Goal: Task Accomplishment & Management: Manage account settings

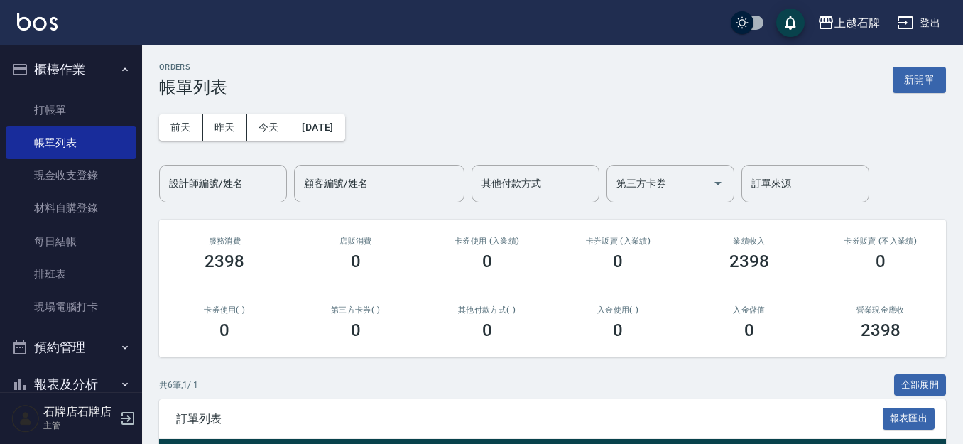
scroll to position [284, 0]
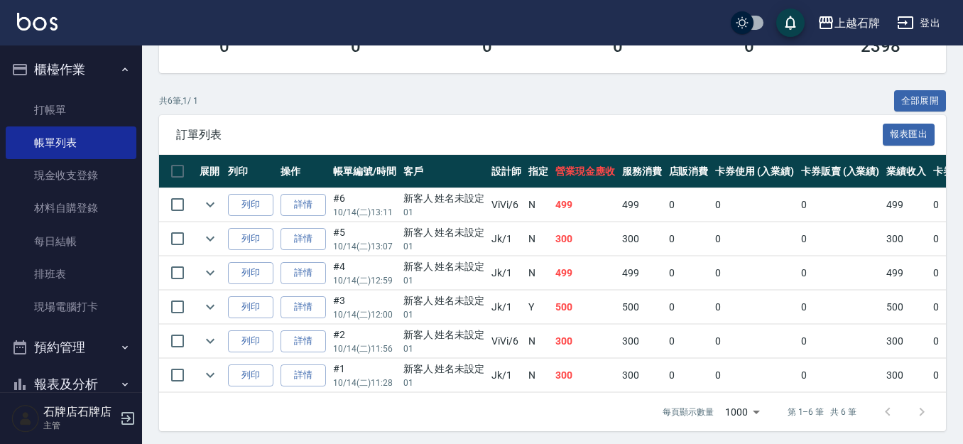
click at [75, 106] on link "打帳單" at bounding box center [71, 110] width 131 height 33
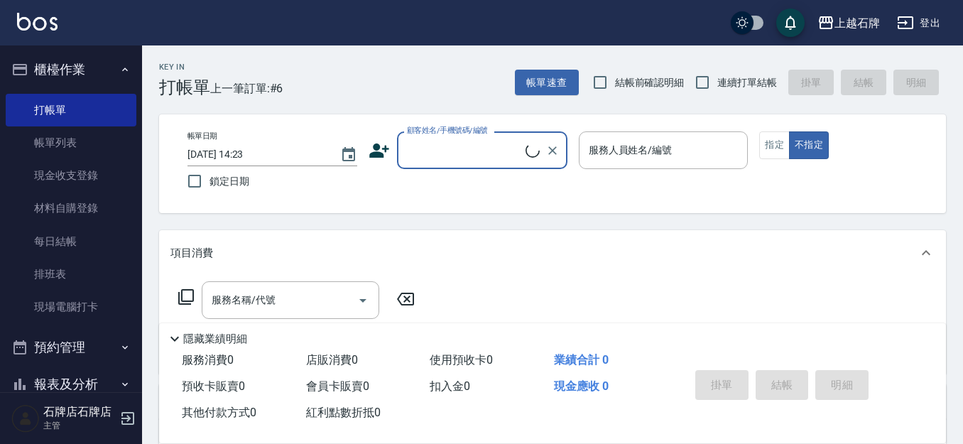
click at [483, 160] on input "顧客姓名/手機號碼/編號" at bounding box center [464, 150] width 122 height 25
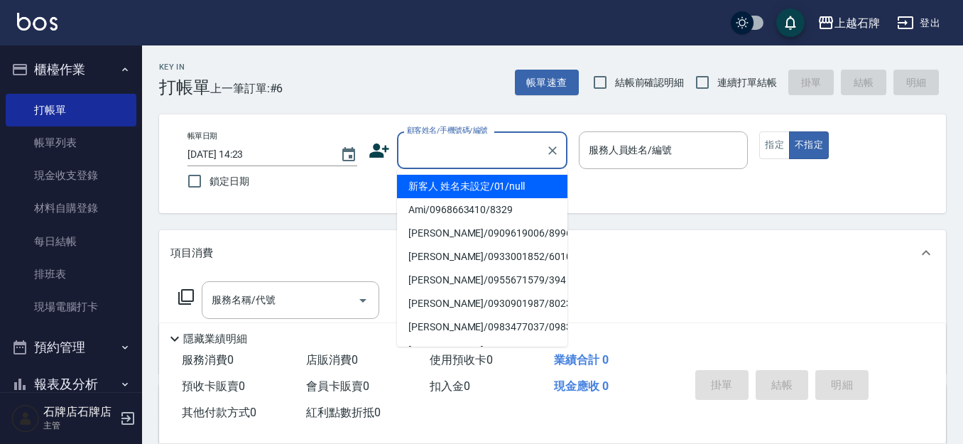
drag, startPoint x: 503, startPoint y: 191, endPoint x: 581, endPoint y: 187, distance: 78.2
click at [522, 188] on li "新客人 姓名未設定/01/null" at bounding box center [482, 186] width 170 height 23
type input "1"
type input "新客人 姓名未設定/01/null"
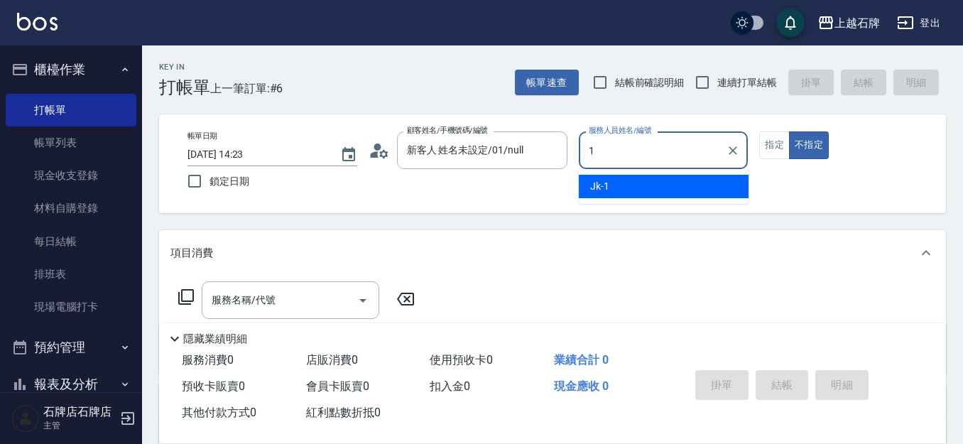
click at [599, 189] on div "Jk -1" at bounding box center [664, 186] width 170 height 23
type input "Jk-1"
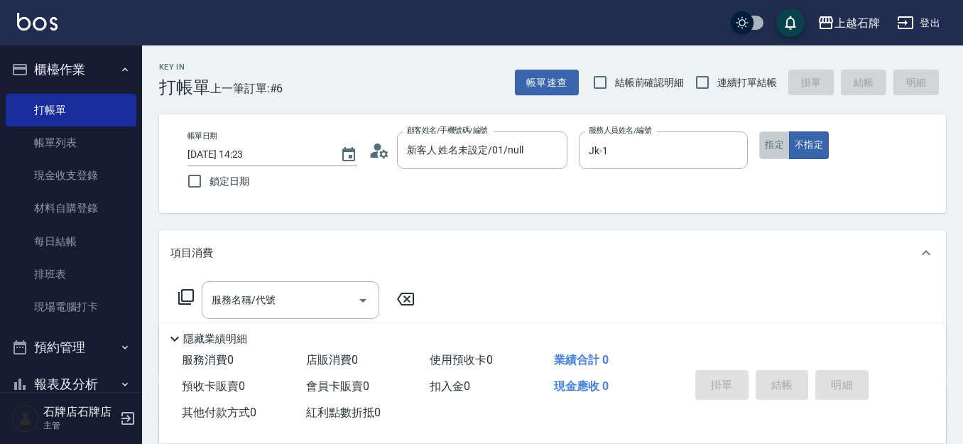
click at [775, 141] on button "指定" at bounding box center [774, 145] width 31 height 28
click at [302, 308] on input "服務名稱/代號" at bounding box center [279, 300] width 143 height 25
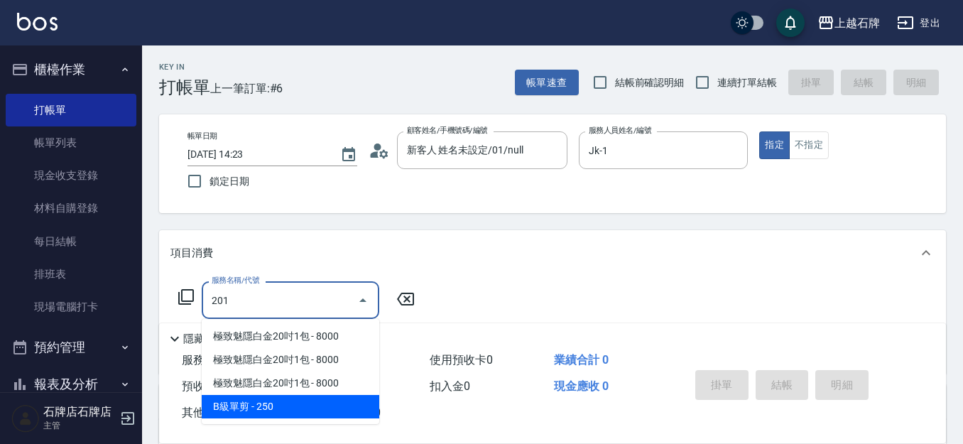
click at [297, 402] on span "B級單剪 - 250" at bounding box center [290, 406] width 177 height 23
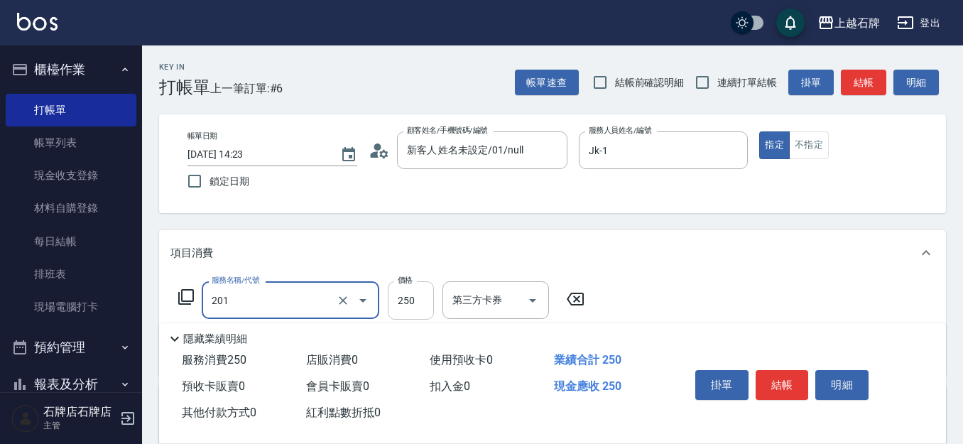
type input "B級單剪(201)"
click at [417, 293] on input "250" at bounding box center [411, 300] width 46 height 38
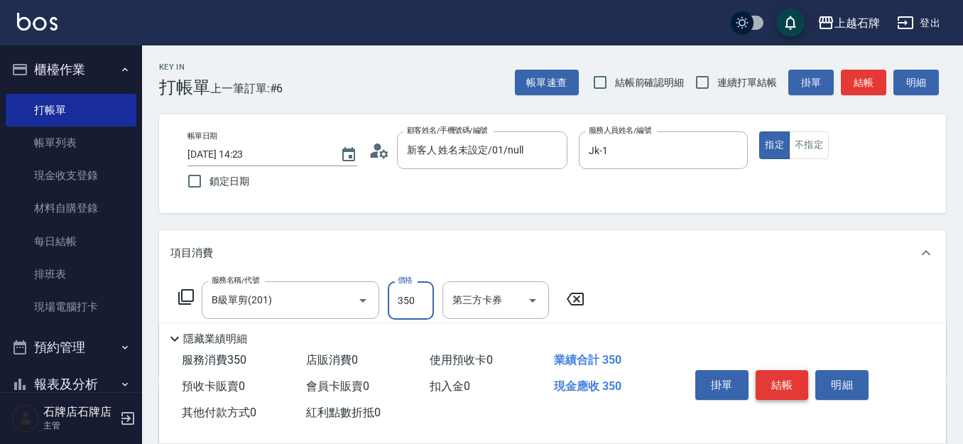
type input "350"
click at [798, 382] on button "結帳" at bounding box center [781, 385] width 53 height 30
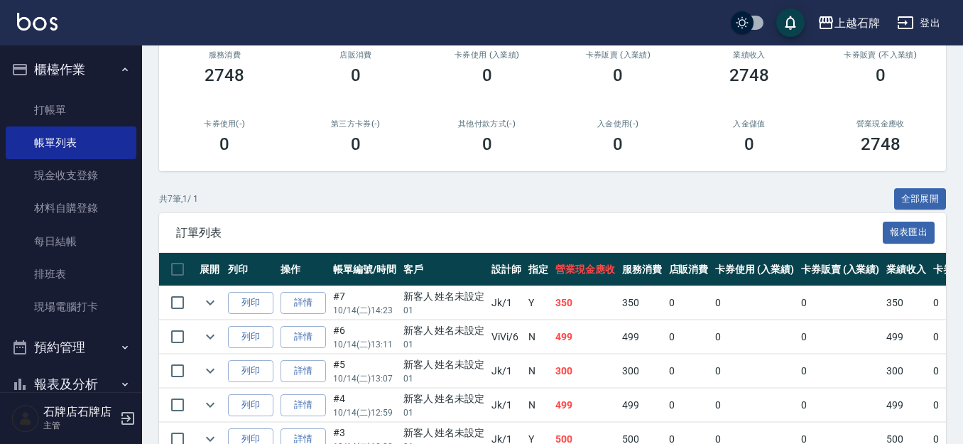
scroll to position [213, 0]
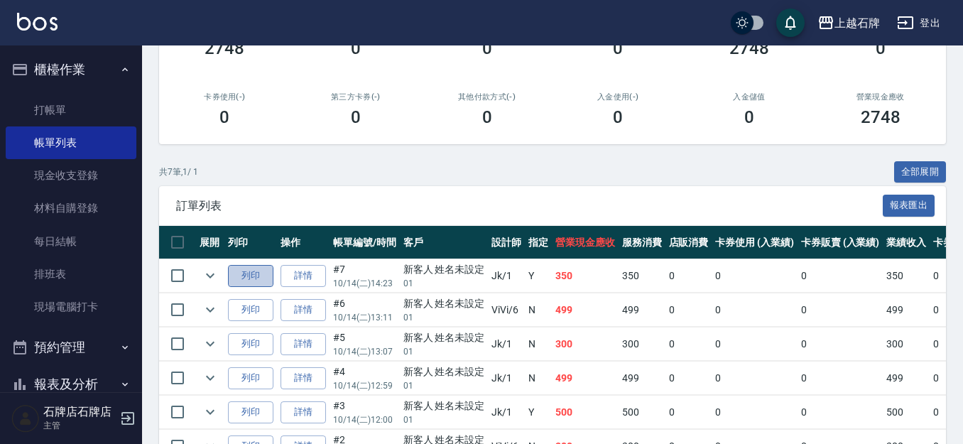
click at [245, 279] on button "列印" at bounding box center [250, 276] width 45 height 22
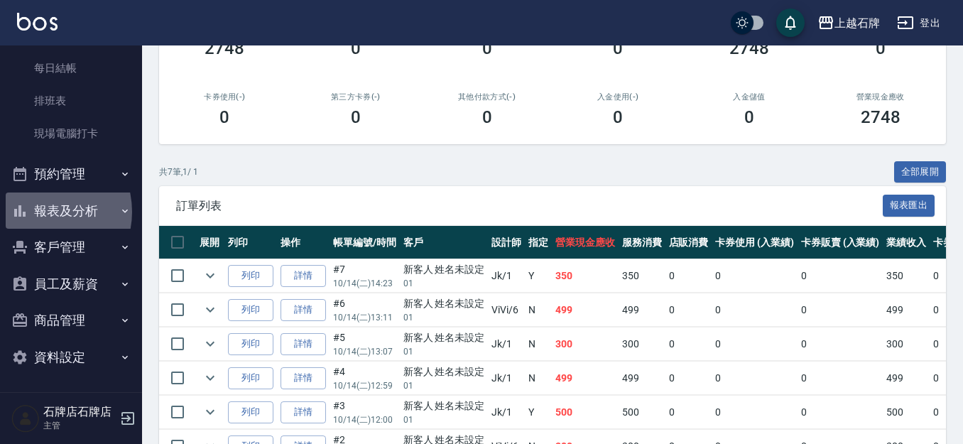
click at [39, 212] on button "報表及分析" at bounding box center [71, 210] width 131 height 37
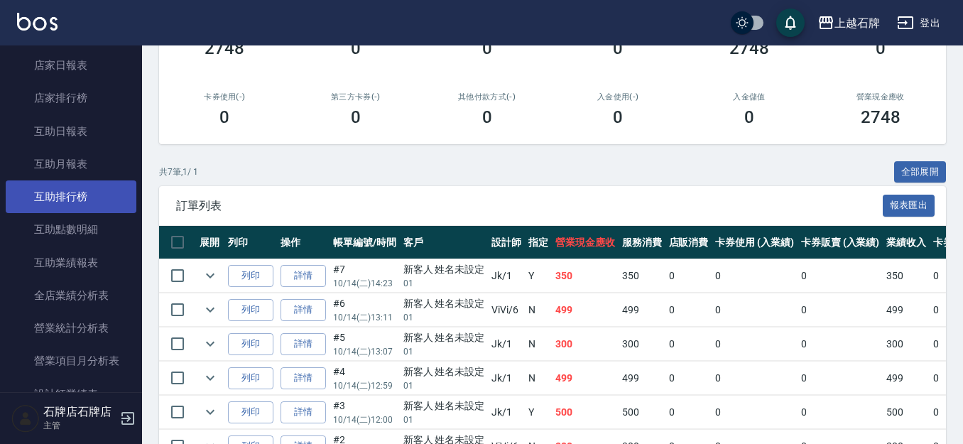
scroll to position [599, 0]
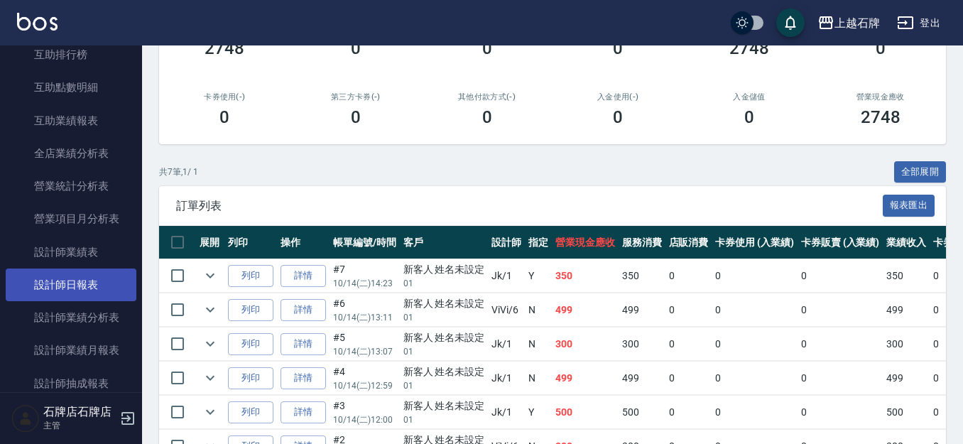
click at [72, 281] on link "設計師日報表" at bounding box center [71, 284] width 131 height 33
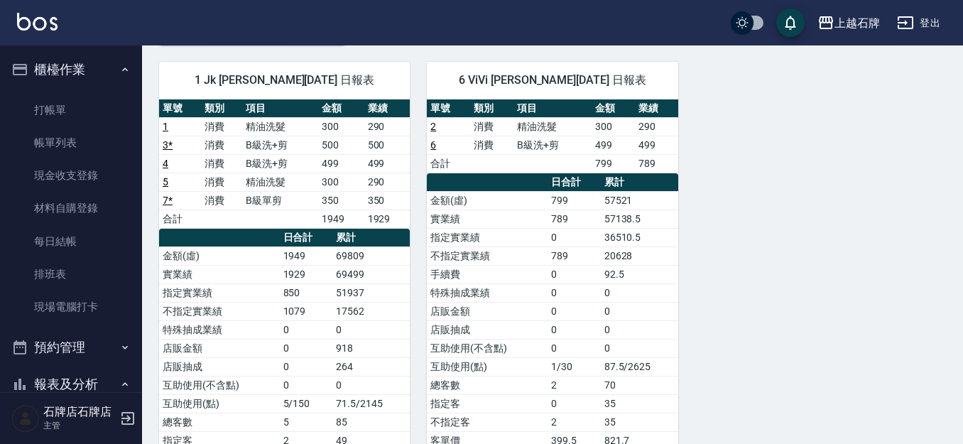
scroll to position [71, 0]
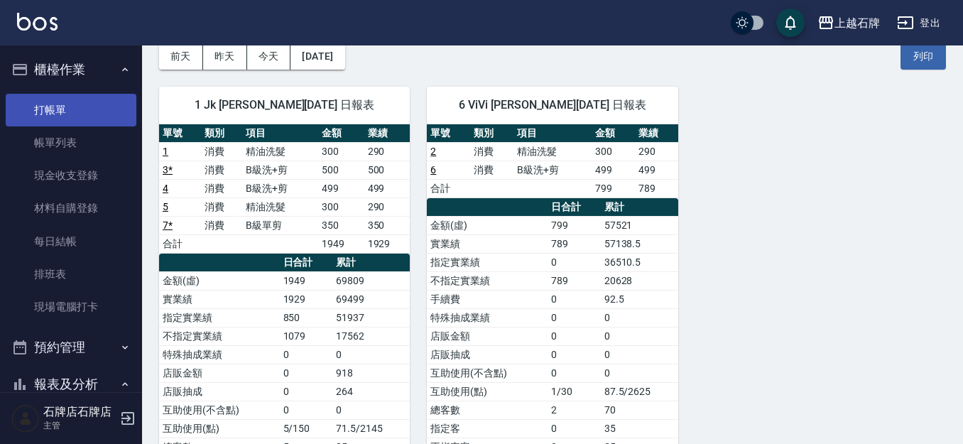
click at [112, 109] on link "打帳單" at bounding box center [71, 110] width 131 height 33
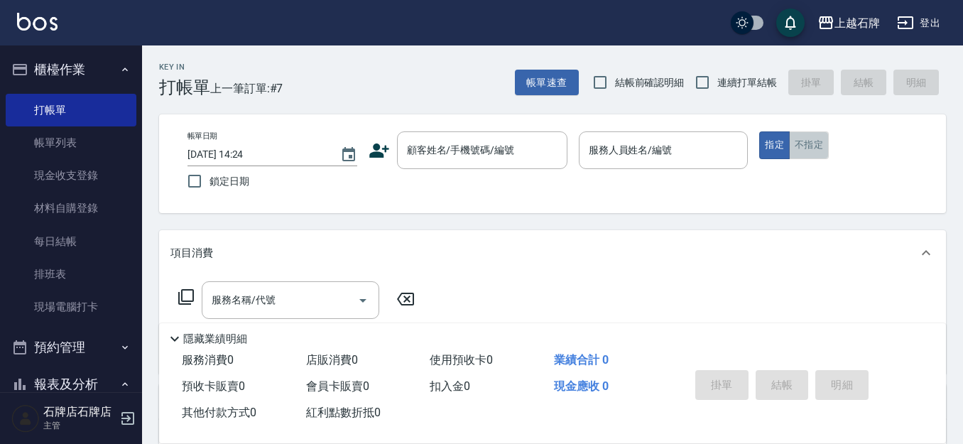
click at [811, 143] on button "不指定" at bounding box center [809, 145] width 40 height 28
click at [472, 86] on div "Key In 打帳單 上一筆訂單:#7 帳單速查 結帳前確認明細 連續打單結帳 掛單 結帳 明細" at bounding box center [544, 71] width 804 height 52
click at [407, 139] on div "顧客姓名/手機號碼/編號 顧客姓名/手機號碼/編號" at bounding box center [482, 150] width 170 height 38
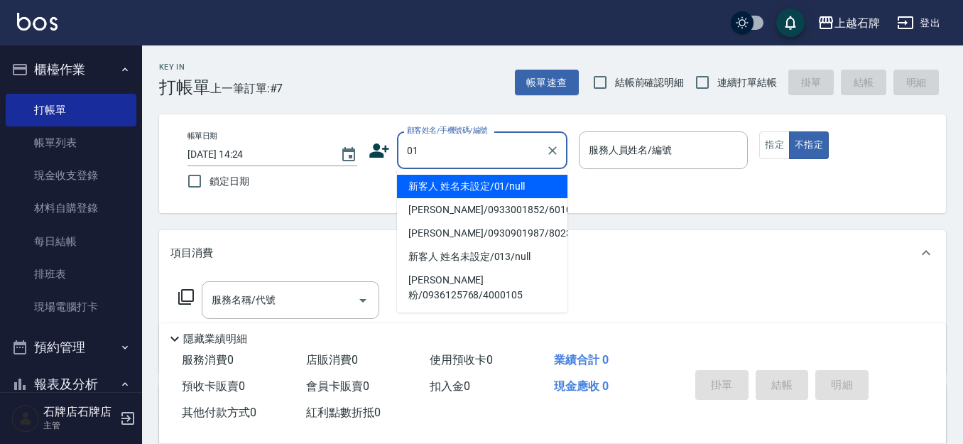
type input "新客人 姓名未設定/01/null"
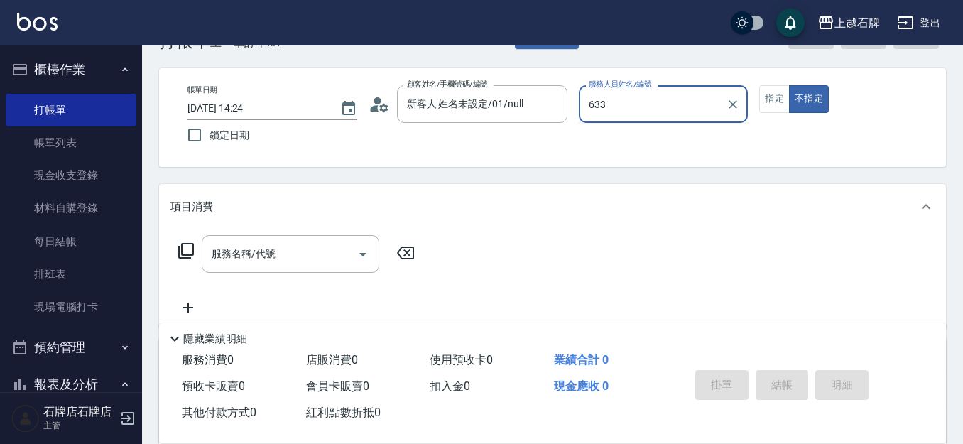
scroll to position [71, 0]
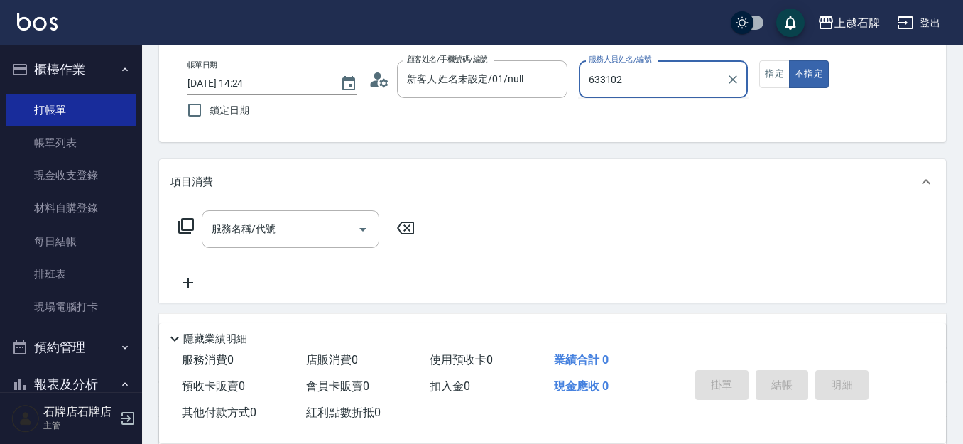
type input "633102"
click at [789, 60] on button "不指定" at bounding box center [809, 74] width 40 height 28
type button "false"
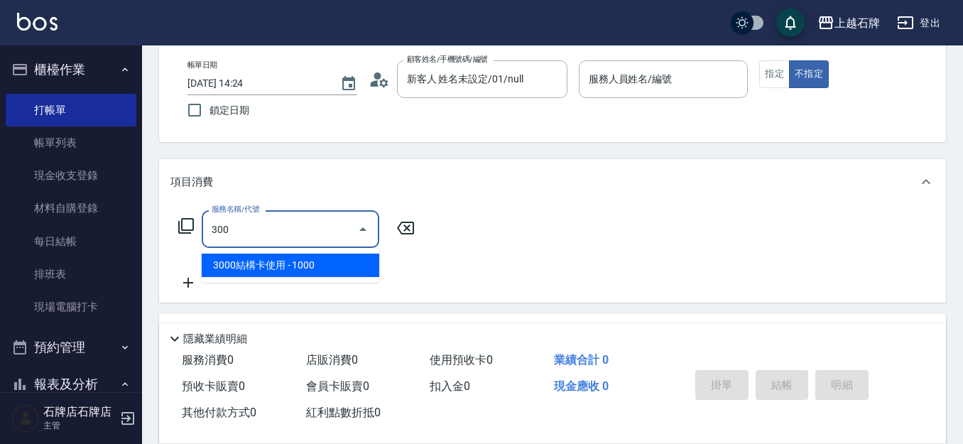
type input "3000結構卡使用(508)"
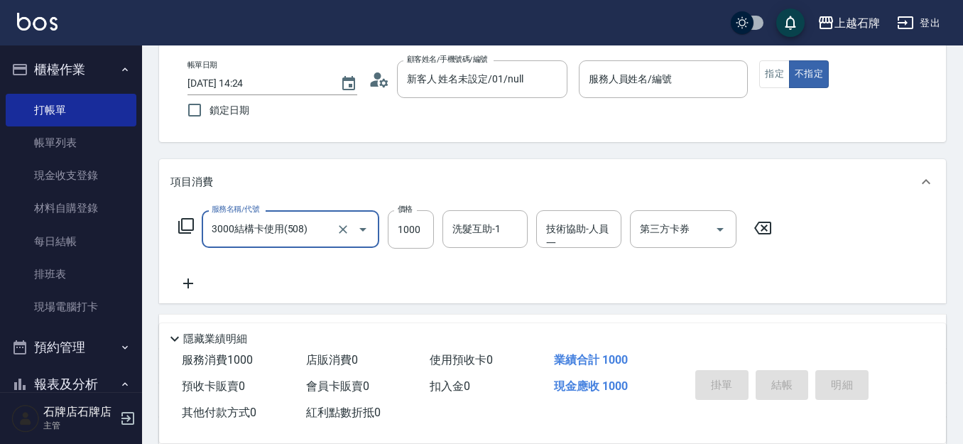
click at [325, 226] on input "3000結構卡使用(508)" at bounding box center [270, 229] width 125 height 25
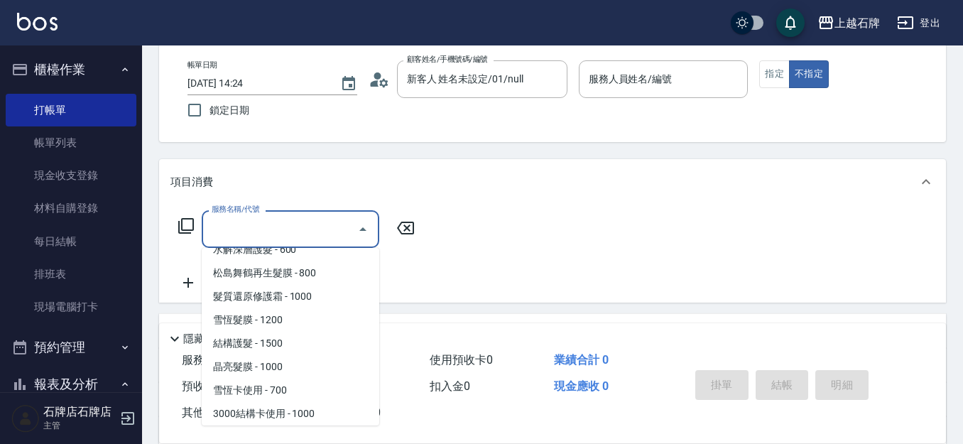
scroll to position [6, 0]
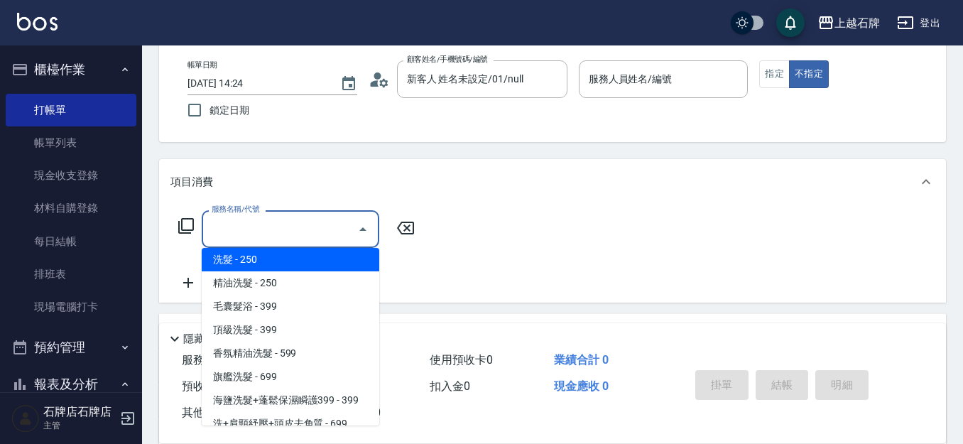
type input "3"
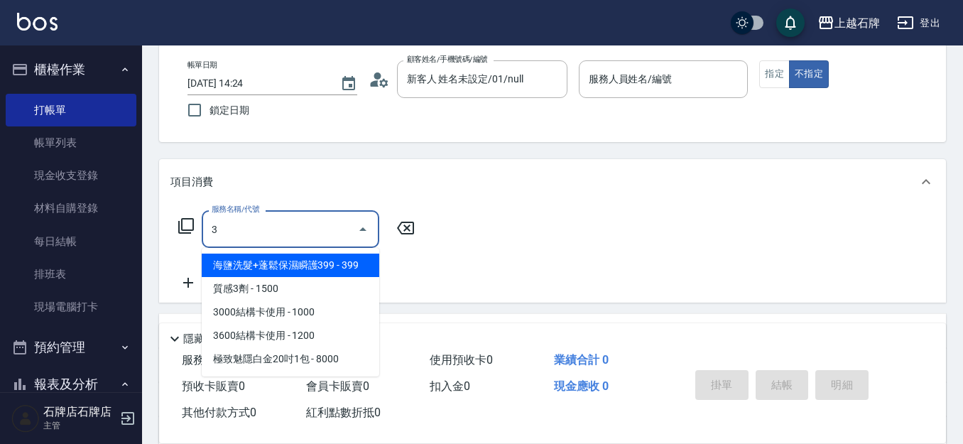
scroll to position [0, 0]
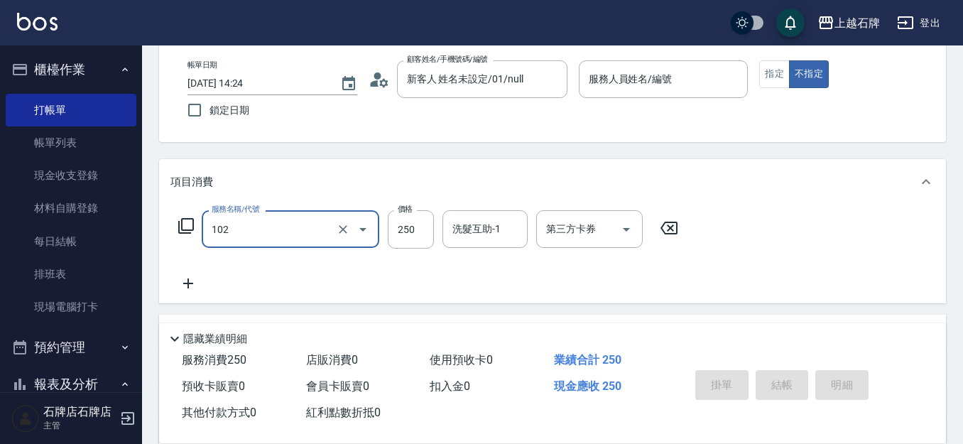
type input "精油洗髮(102)"
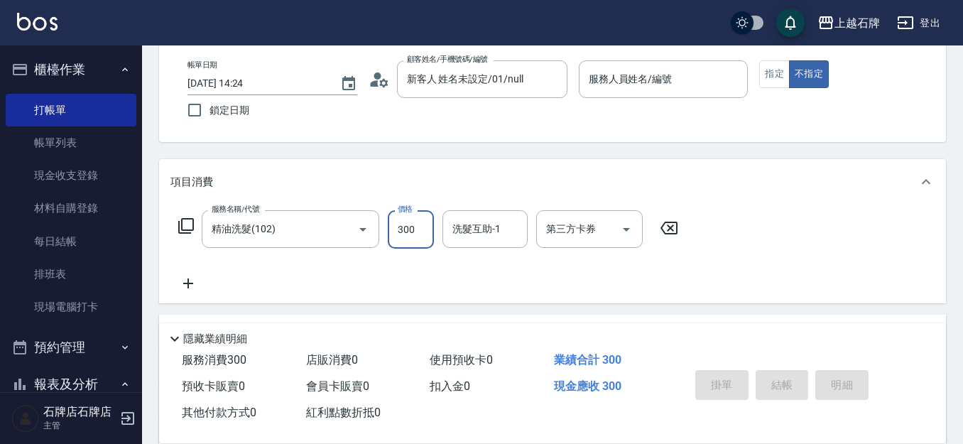
type input "300"
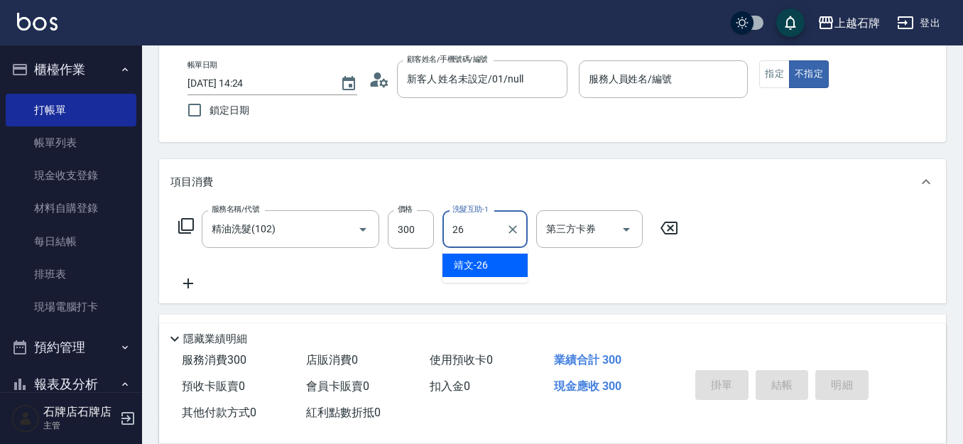
type input "靖文-26"
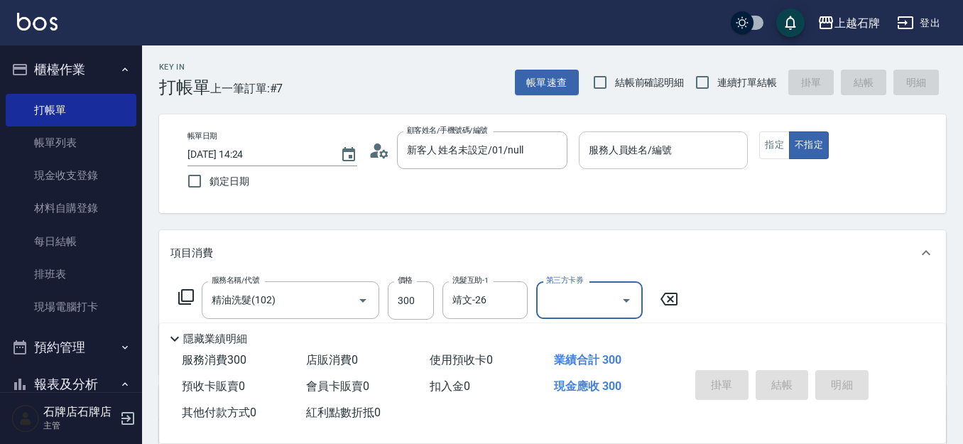
click at [609, 143] on div "服務人員姓名/編號 服務人員姓名/編號" at bounding box center [664, 150] width 170 height 38
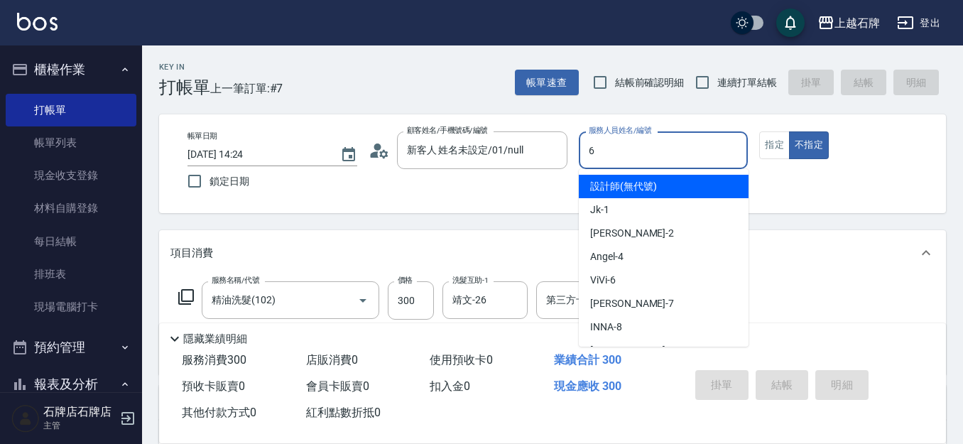
type input "ViVi-6"
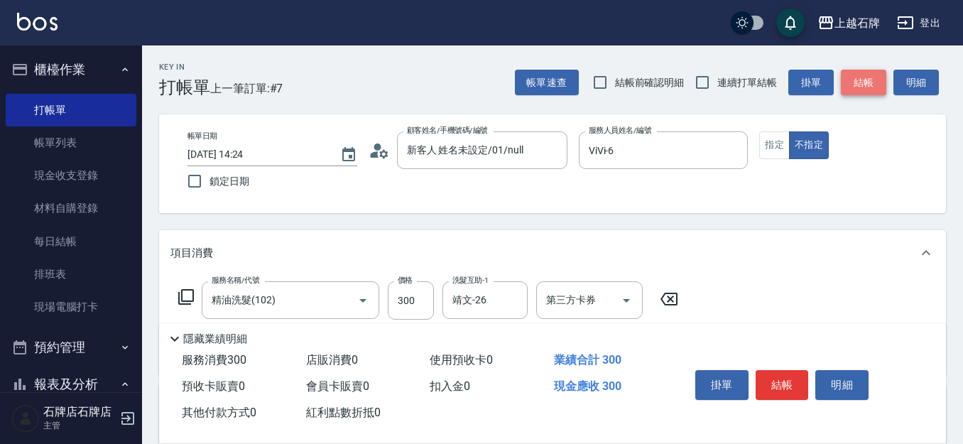
click at [855, 94] on button "結帳" at bounding box center [863, 83] width 45 height 26
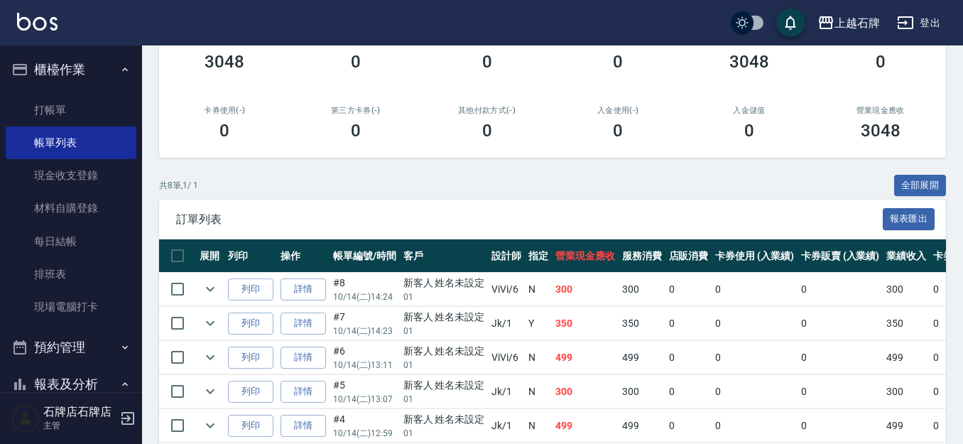
scroll to position [213, 0]
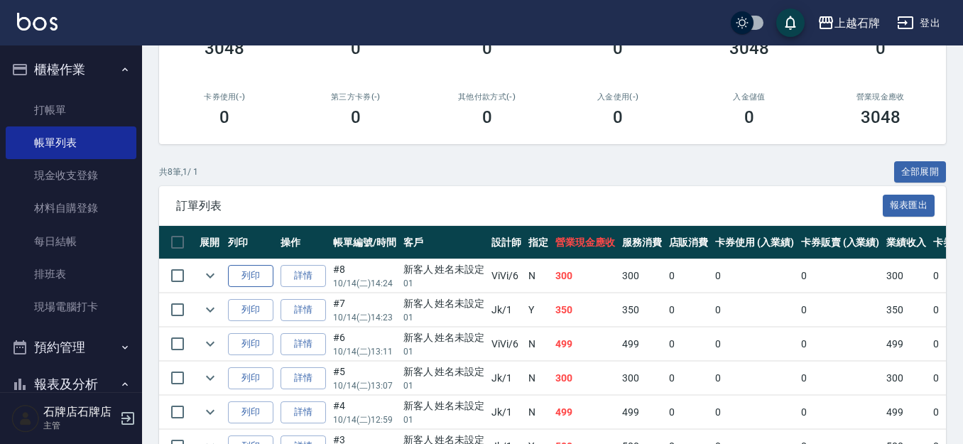
click at [254, 278] on button "列印" at bounding box center [250, 276] width 45 height 22
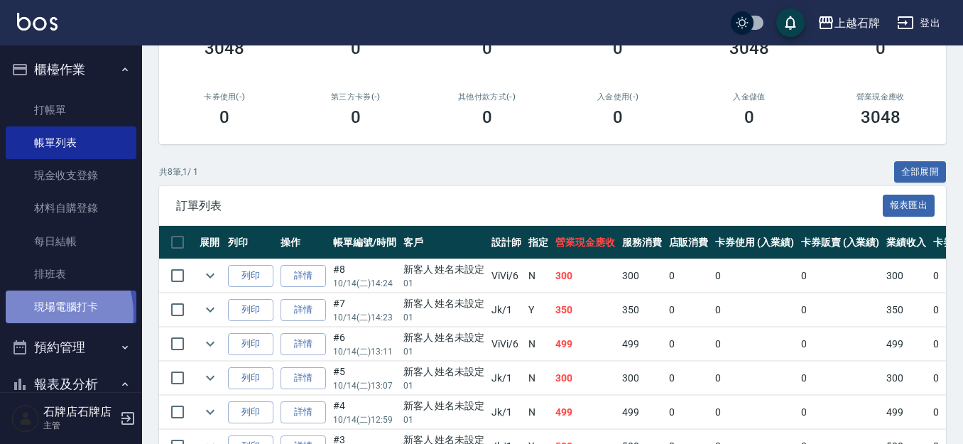
click at [45, 314] on link "現場電腦打卡" at bounding box center [71, 306] width 131 height 33
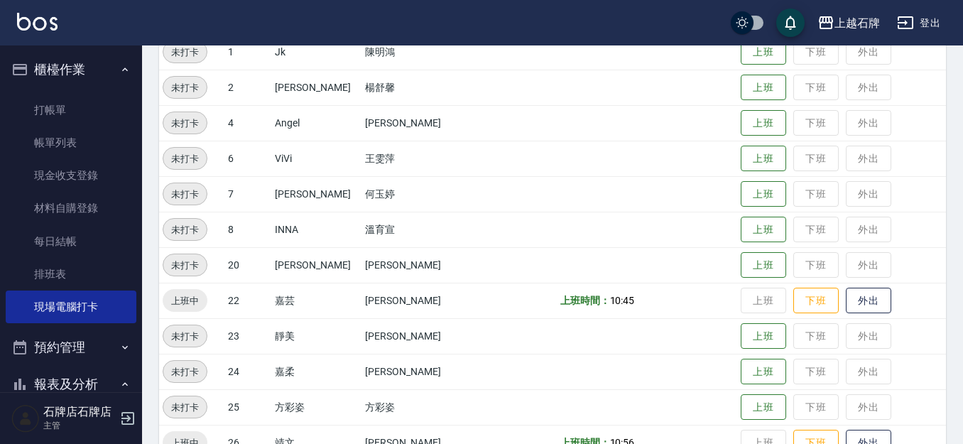
scroll to position [284, 0]
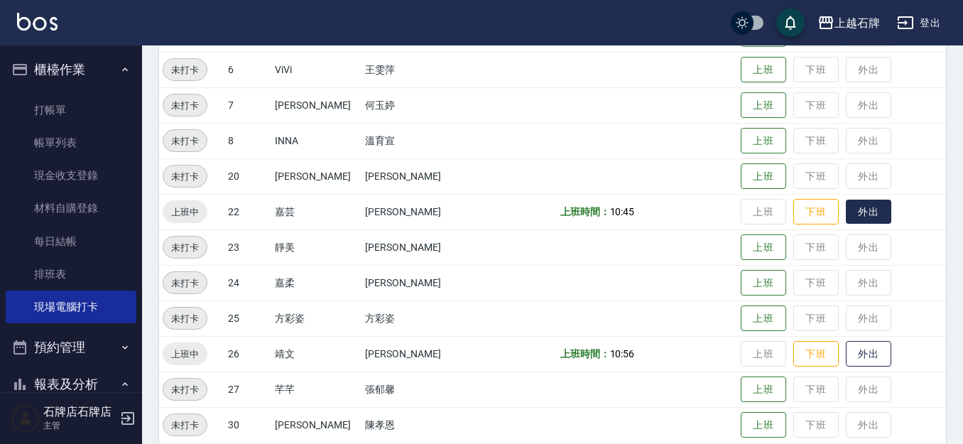
click at [868, 212] on button "外出" at bounding box center [868, 212] width 45 height 25
